Goal: Task Accomplishment & Management: Manage account settings

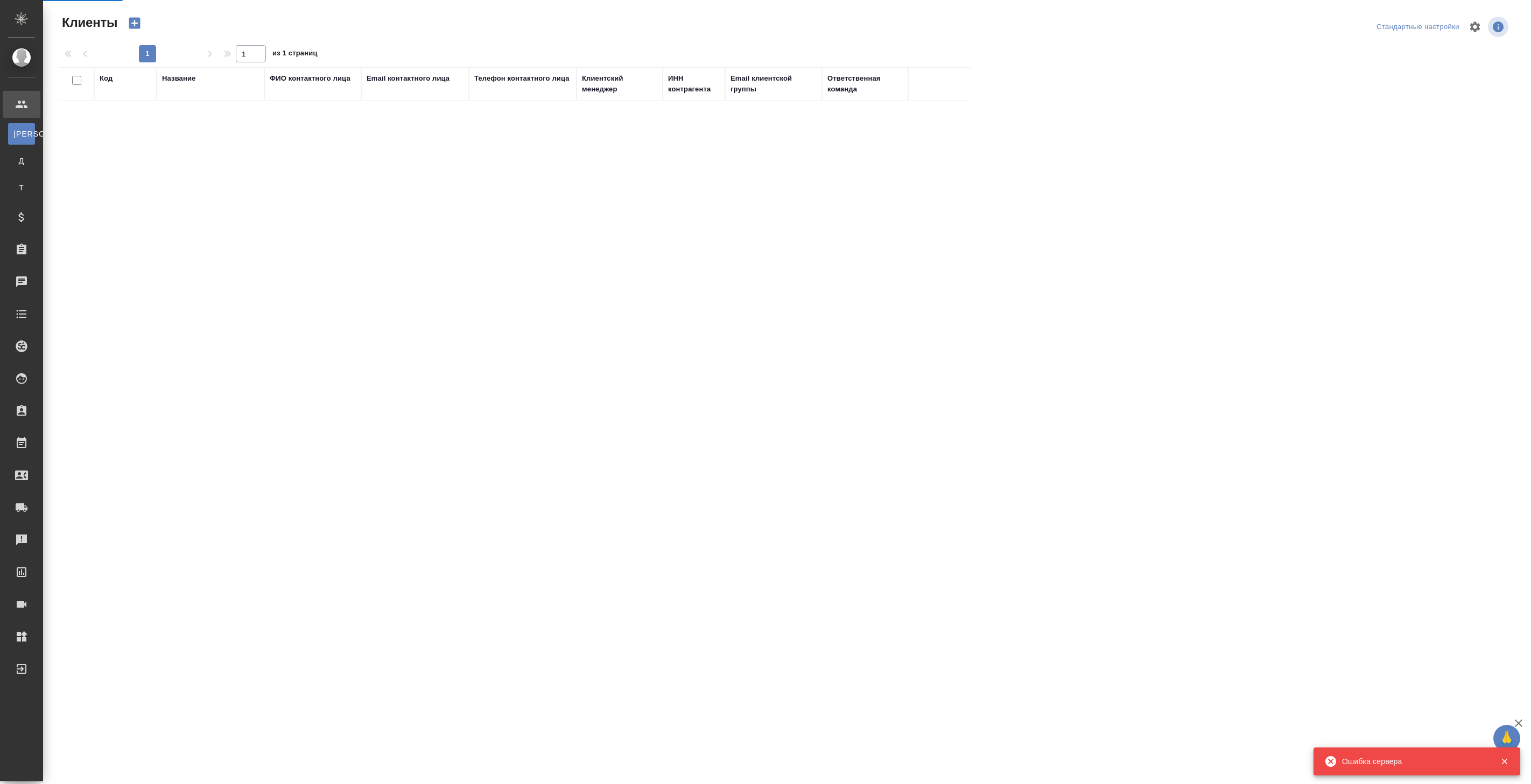
select select "RU"
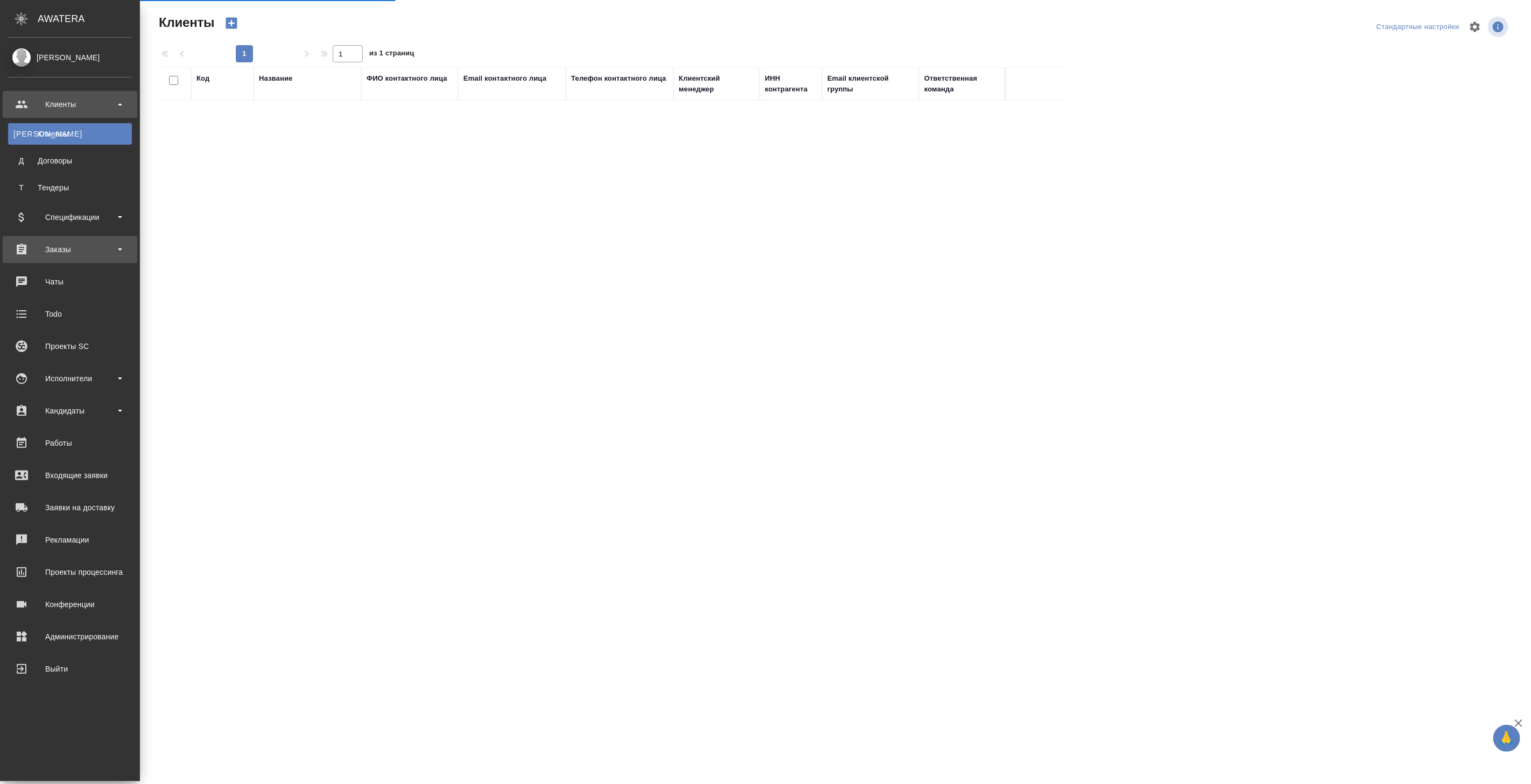
click at [62, 252] on div "Заказы" at bounding box center [70, 249] width 124 height 16
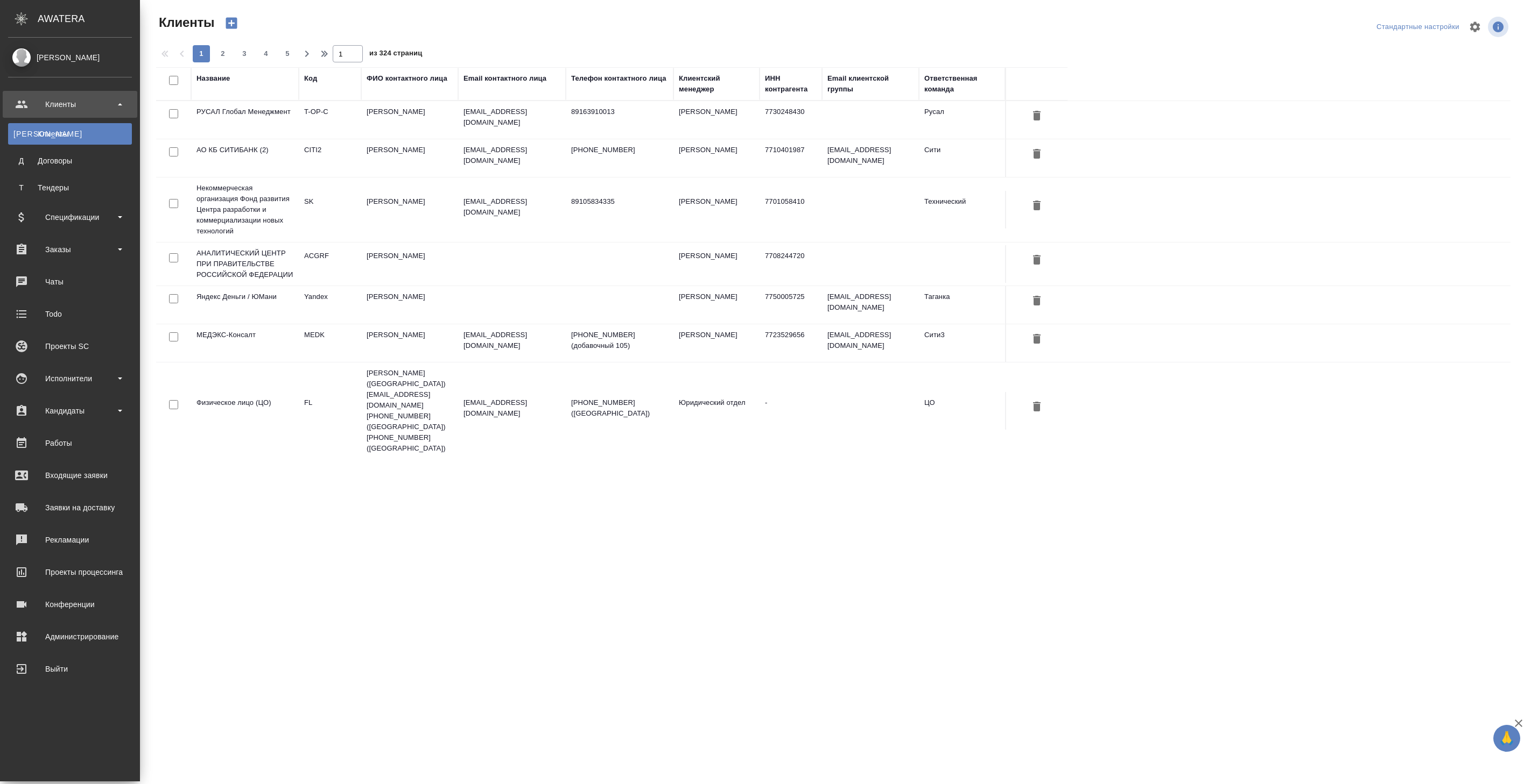
select select "RU"
click at [63, 249] on div "Заказы" at bounding box center [70, 249] width 124 height 16
click at [76, 277] on div "Все заказы" at bounding box center [69, 279] width 113 height 10
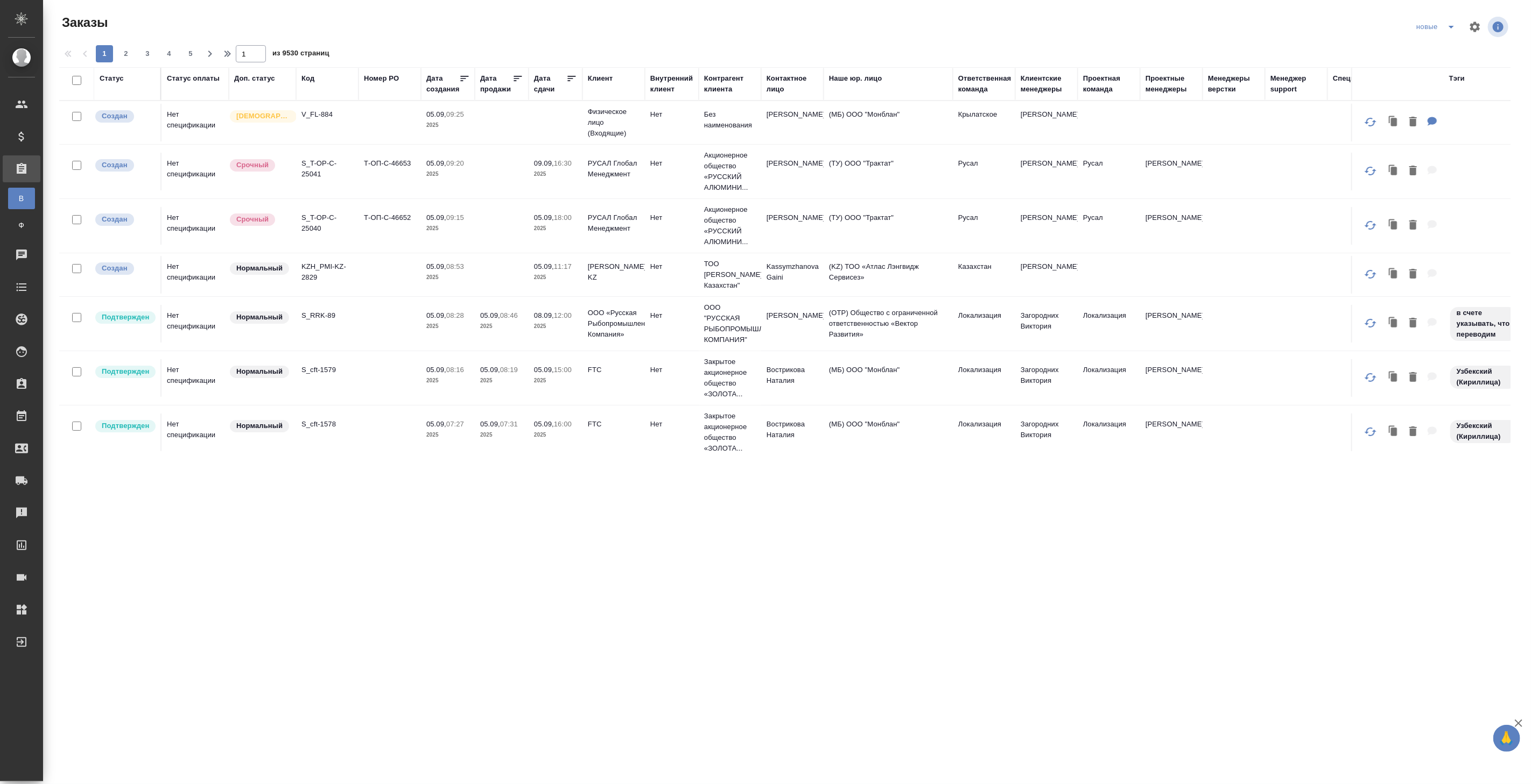
click at [74, 118] on input "checkbox" at bounding box center [77, 117] width 9 height 9
checkbox input "true"
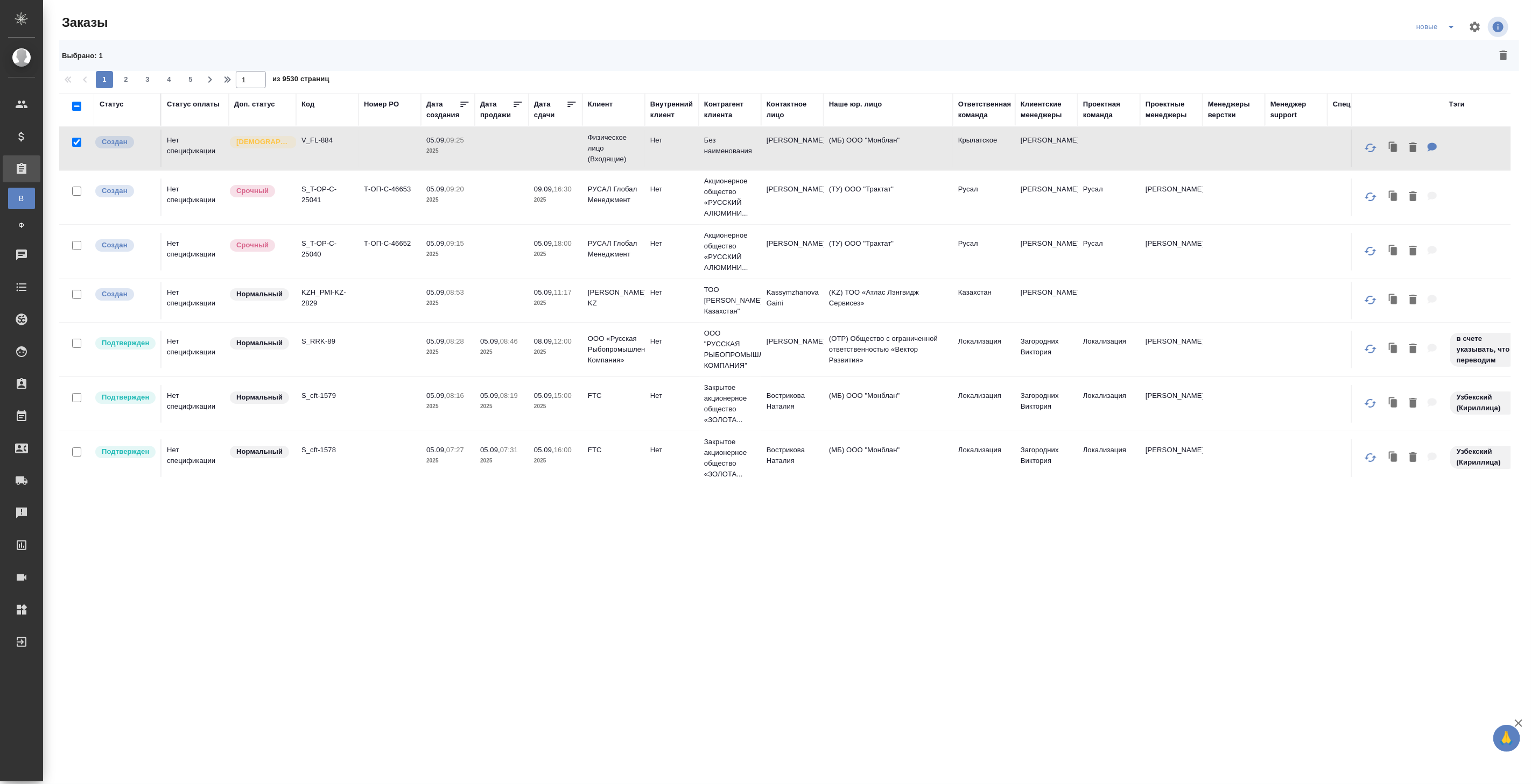
click at [74, 191] on input "checkbox" at bounding box center [77, 191] width 9 height 9
checkbox input "true"
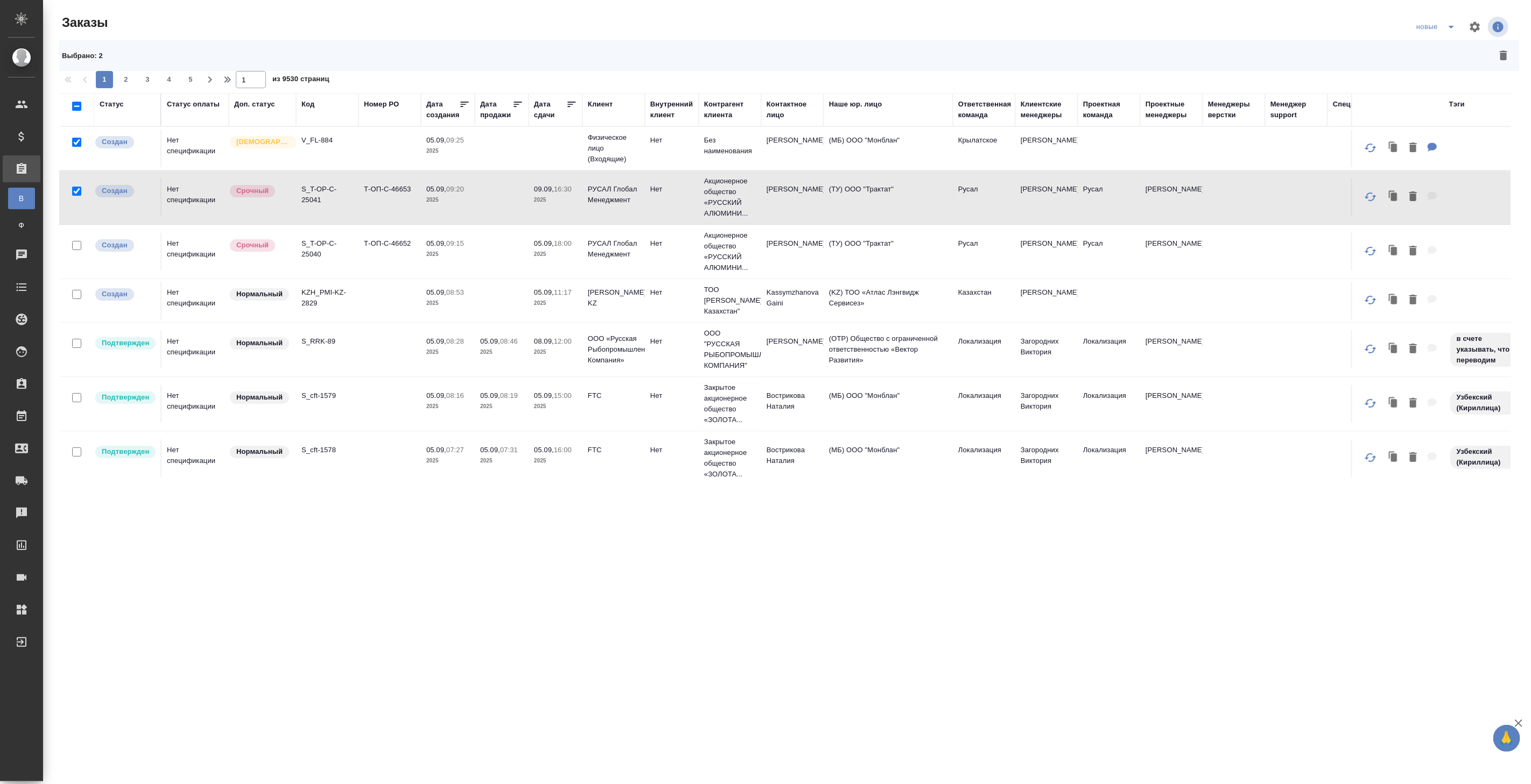
click at [187, 106] on div "Статус оплаты" at bounding box center [194, 103] width 53 height 10
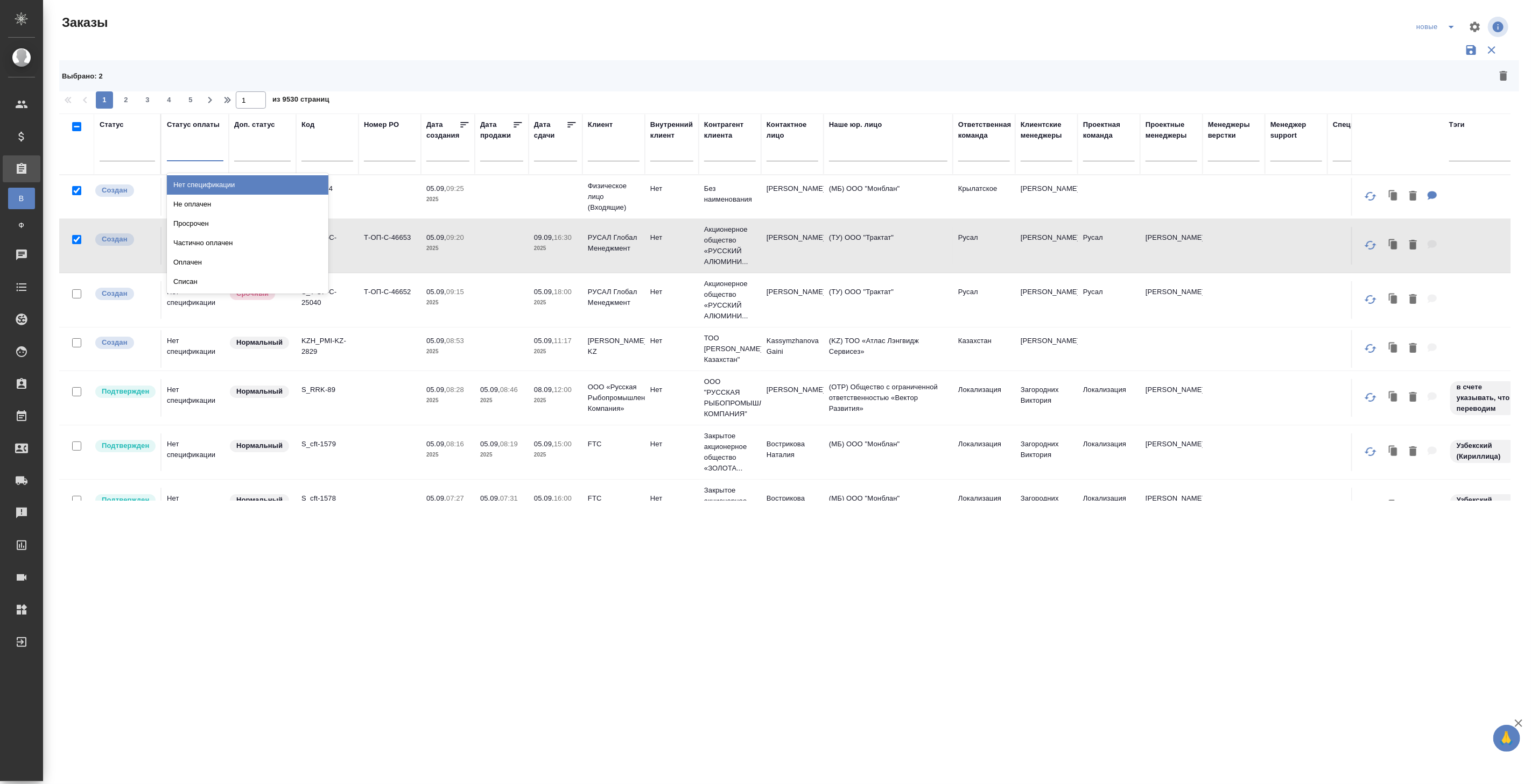
click at [187, 156] on div at bounding box center [195, 150] width 57 height 15
click at [141, 144] on div at bounding box center [127, 150] width 55 height 15
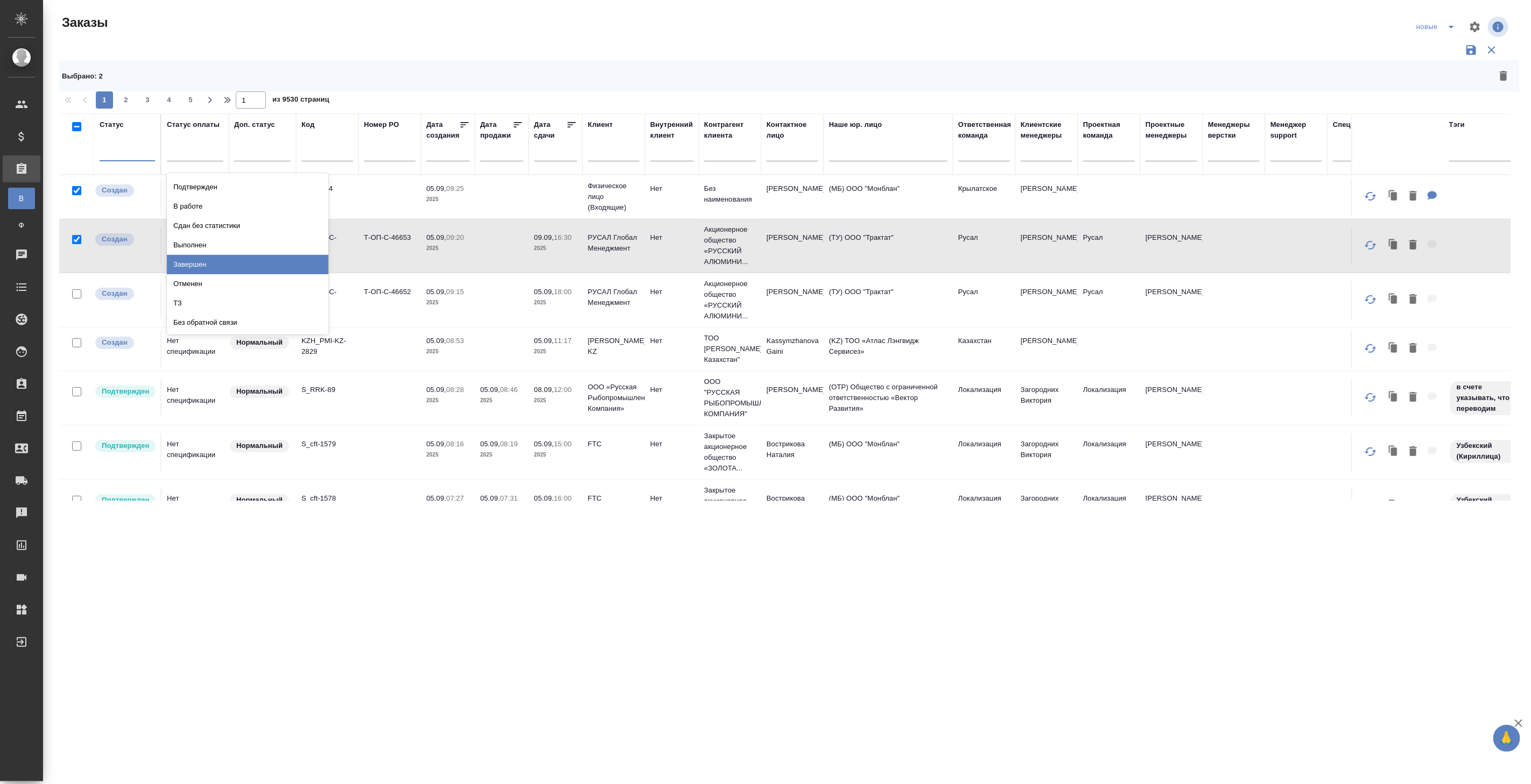
click at [203, 264] on div "Завершен" at bounding box center [248, 264] width 161 height 19
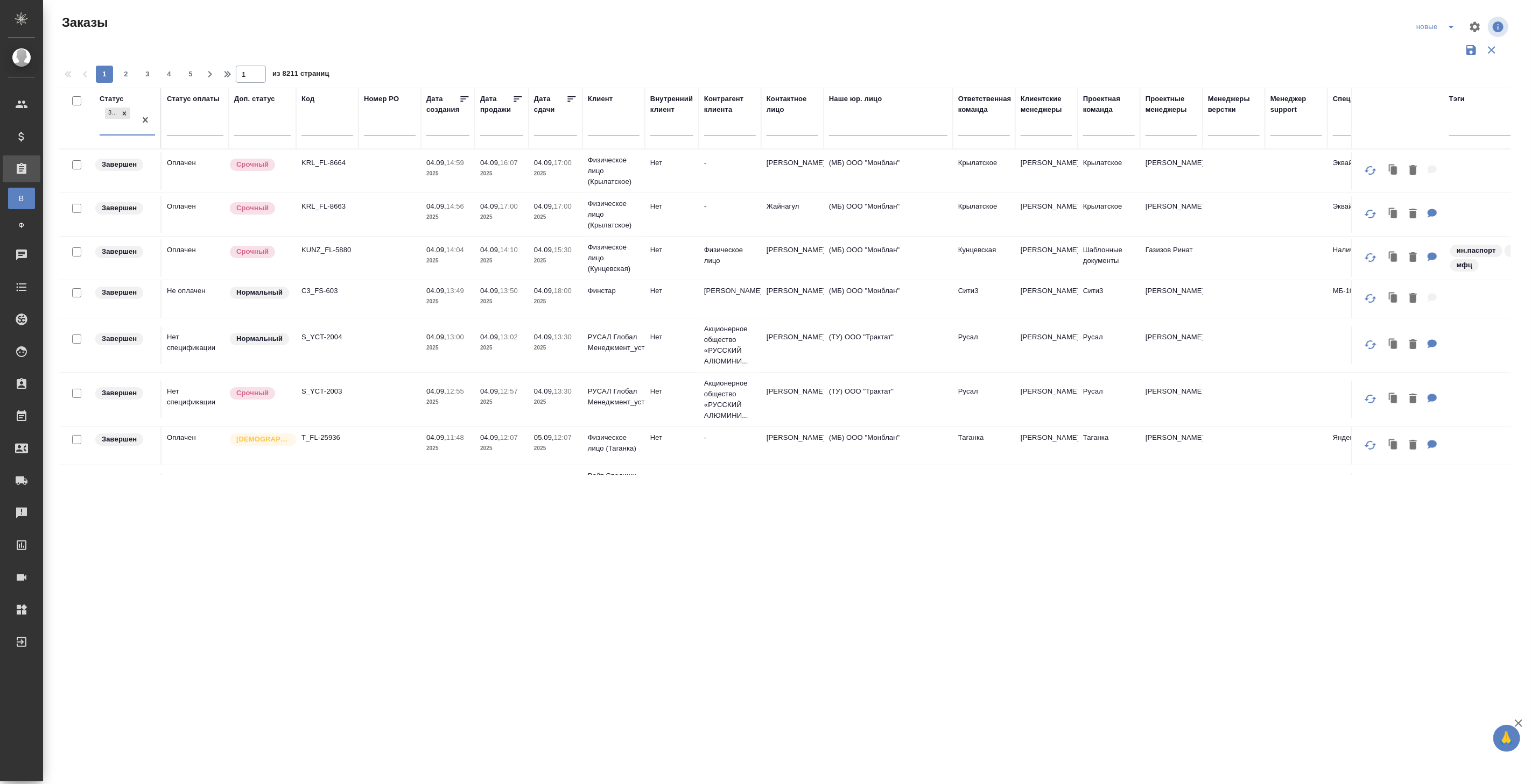
click at [464, 253] on p "14:04" at bounding box center [454, 249] width 18 height 9
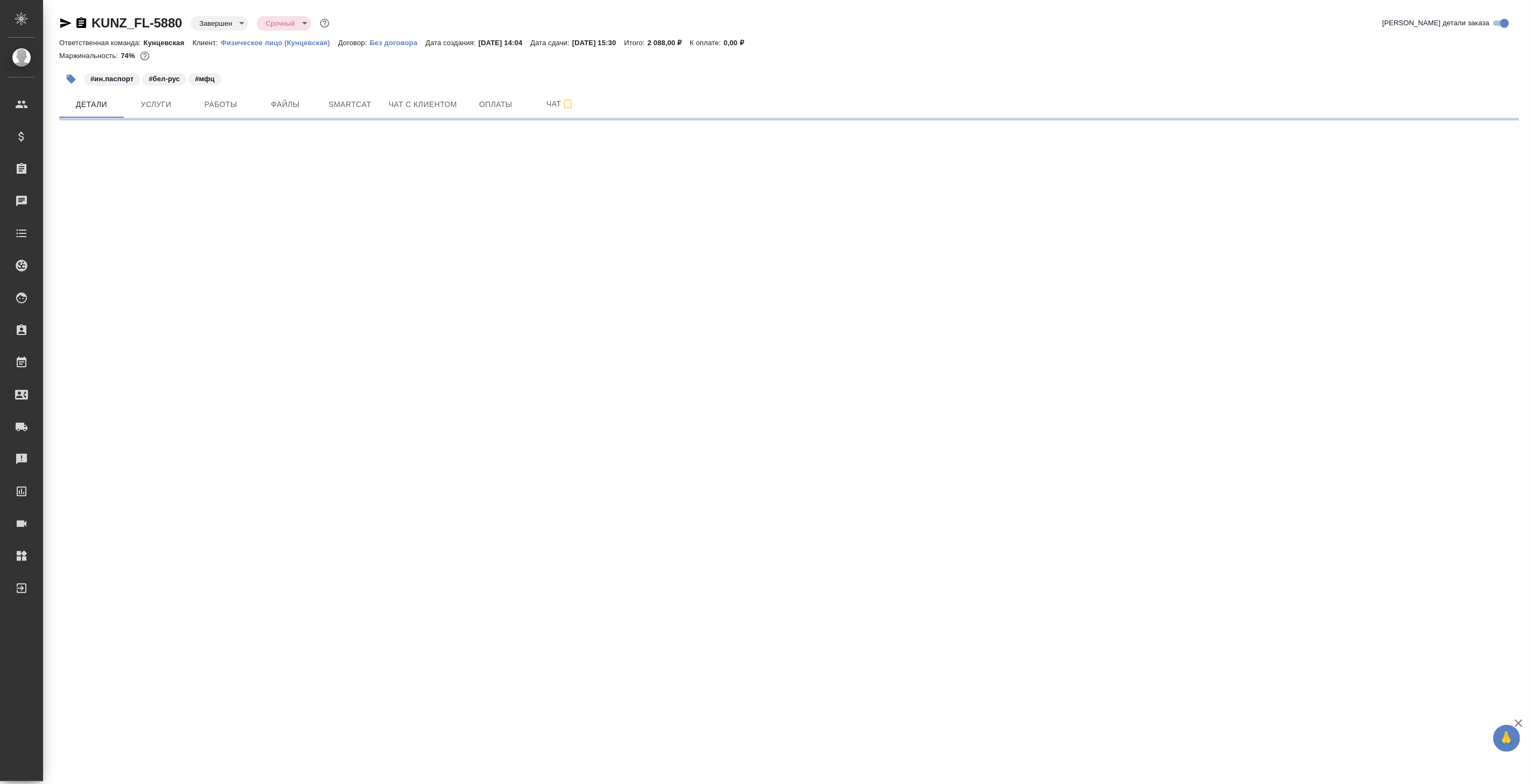
click at [244, 27] on body "🙏 .cls-1 fill:#fff; AWATERA Koroleva Valeria Клиенты Спецификации Заказы Чаты T…" at bounding box center [766, 392] width 1531 height 784
select select "RU"
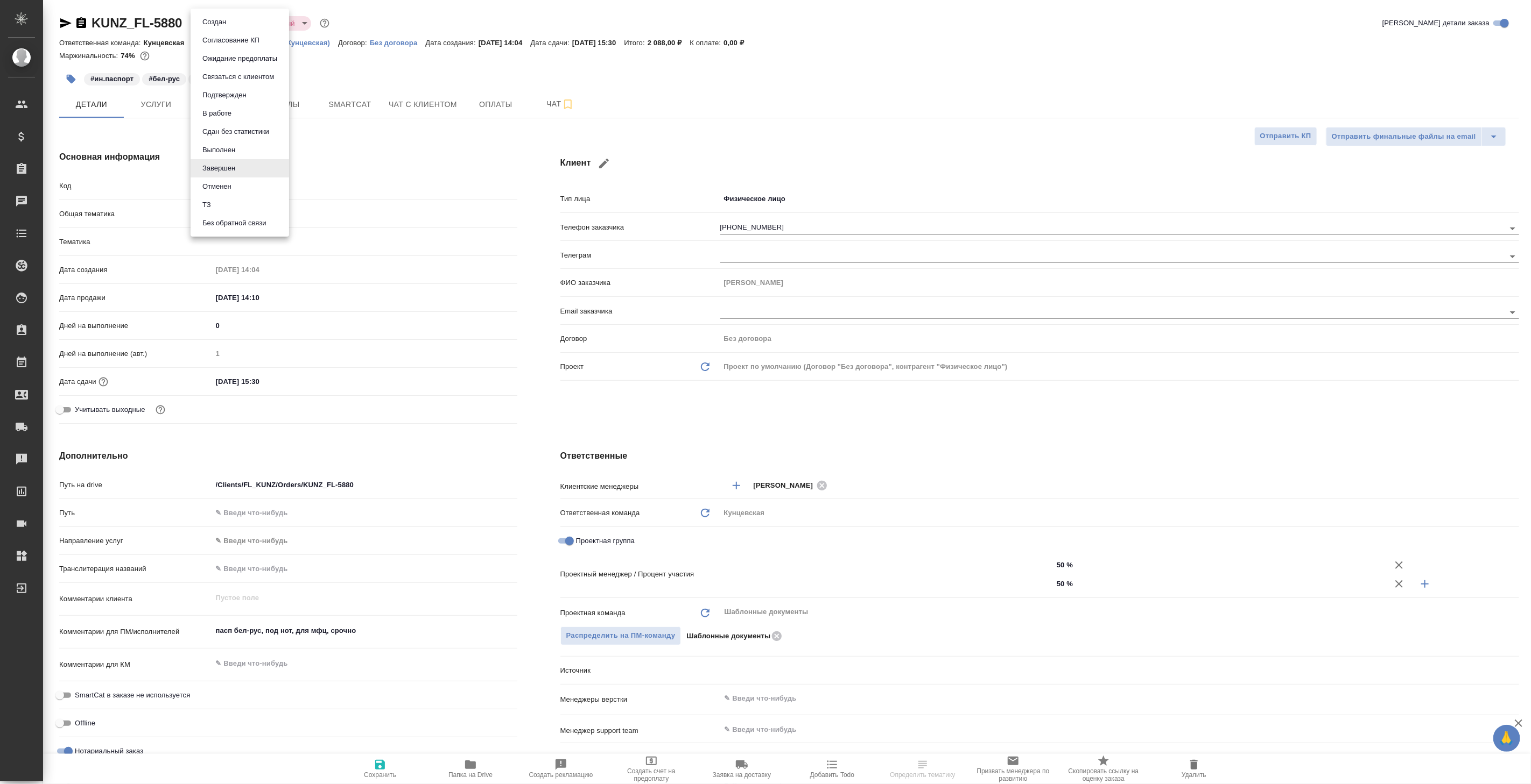
type textarea "x"
type input "Газизов Ринат"
type input "[PERSON_NAME]"
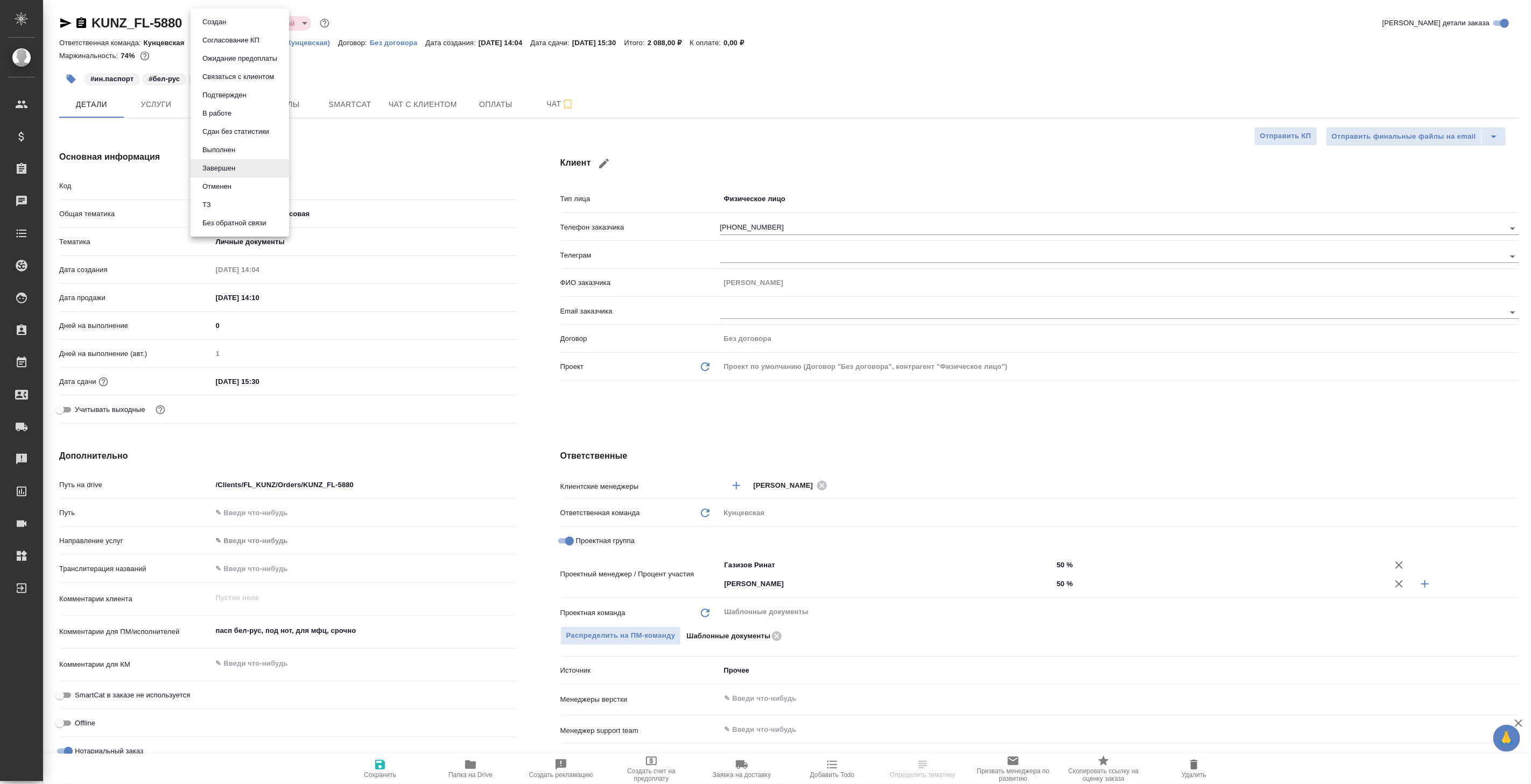
type textarea "x"
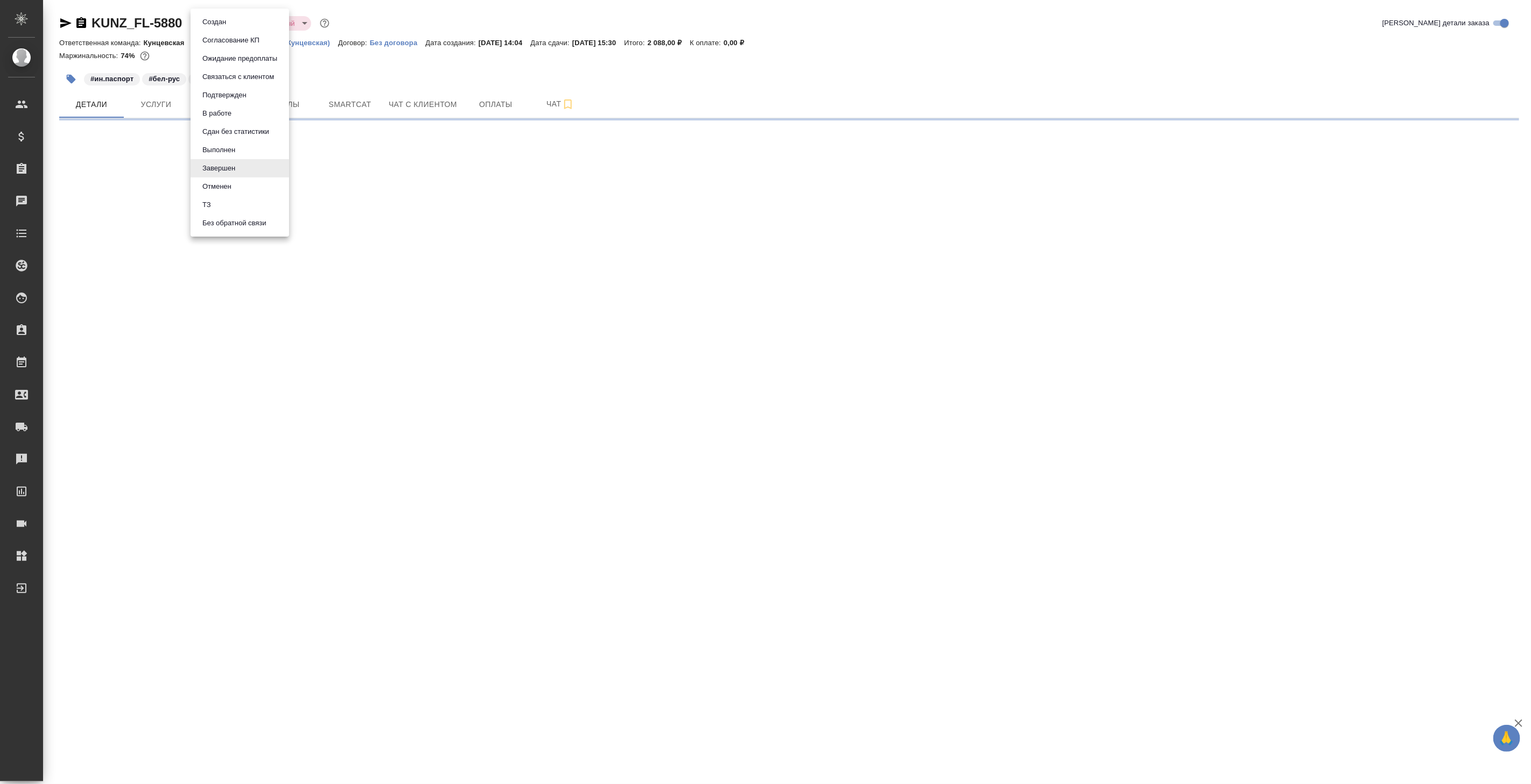
select select "RU"
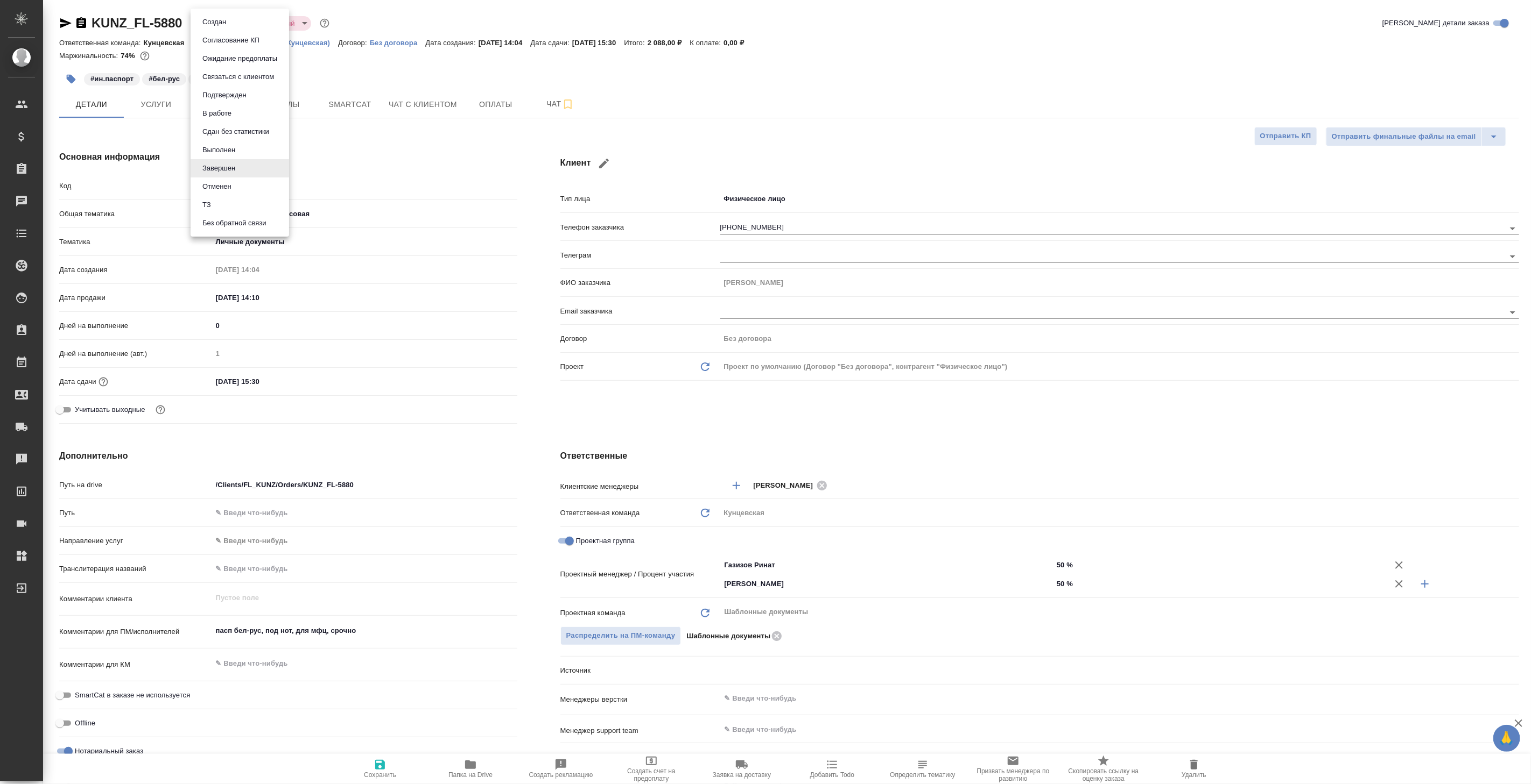
type textarea "x"
